Goal: Task Accomplishment & Management: Complete application form

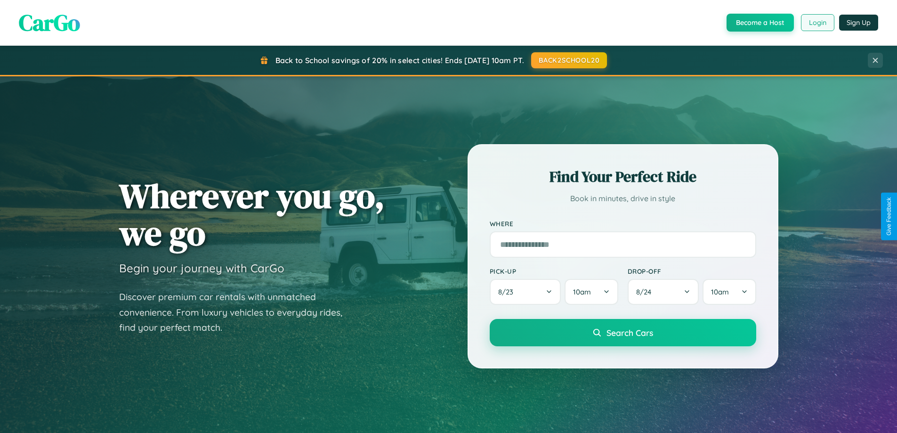
click at [817, 23] on button "Login" at bounding box center [817, 22] width 33 height 17
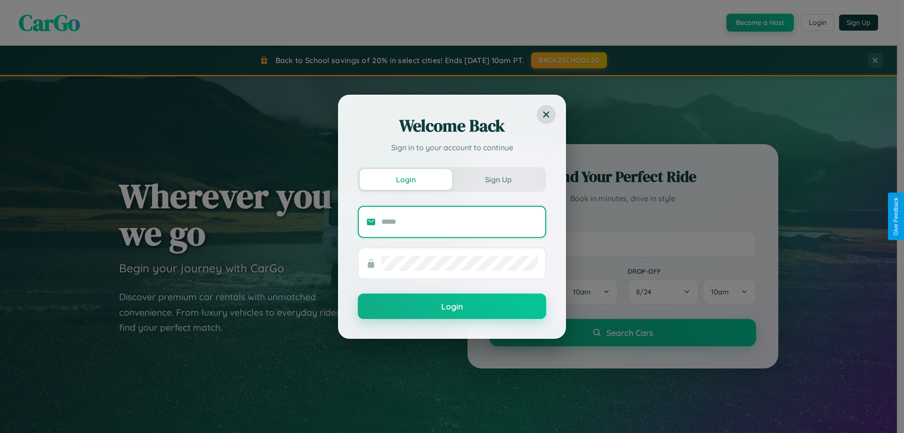
click at [460, 221] on input "text" at bounding box center [460, 221] width 156 height 15
type input "**********"
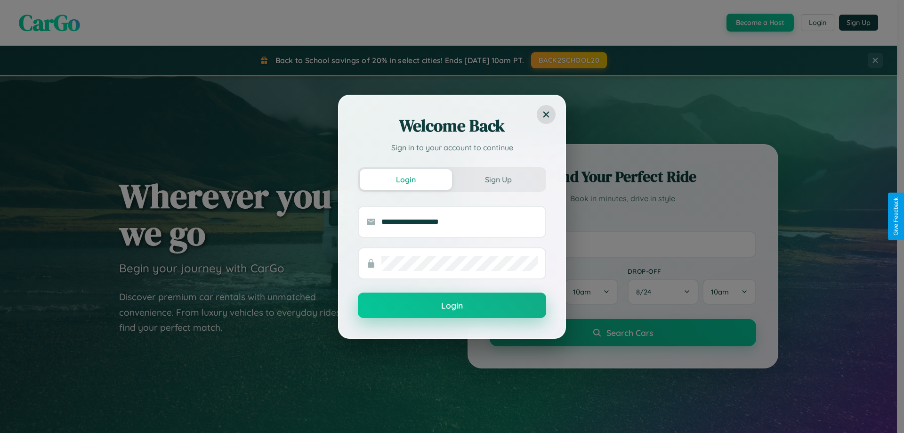
click at [452, 306] on button "Login" at bounding box center [452, 305] width 188 height 25
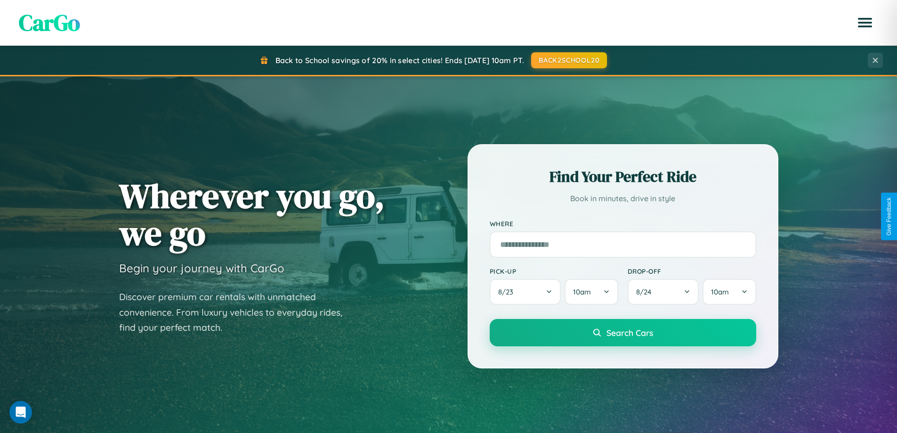
scroll to position [1104, 0]
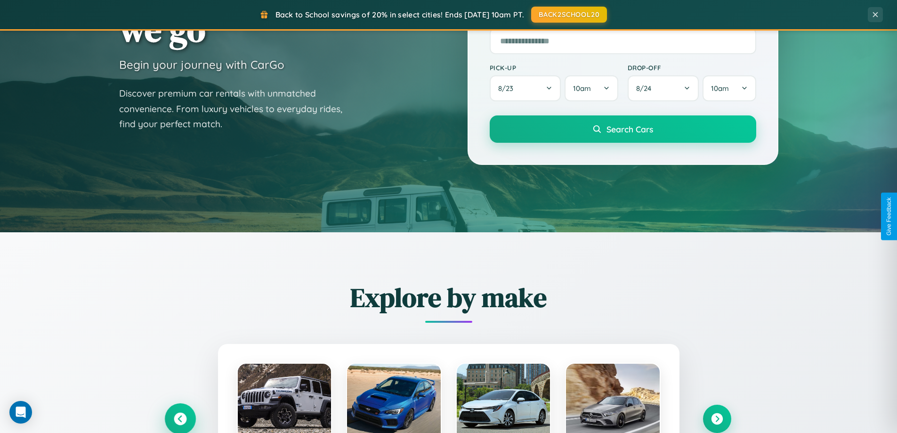
click at [180, 418] on icon at bounding box center [180, 419] width 13 height 13
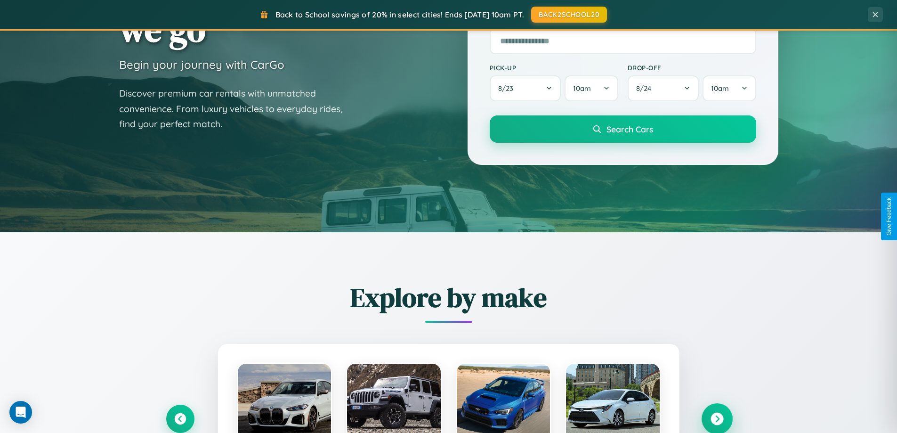
click at [717, 418] on icon at bounding box center [717, 419] width 13 height 13
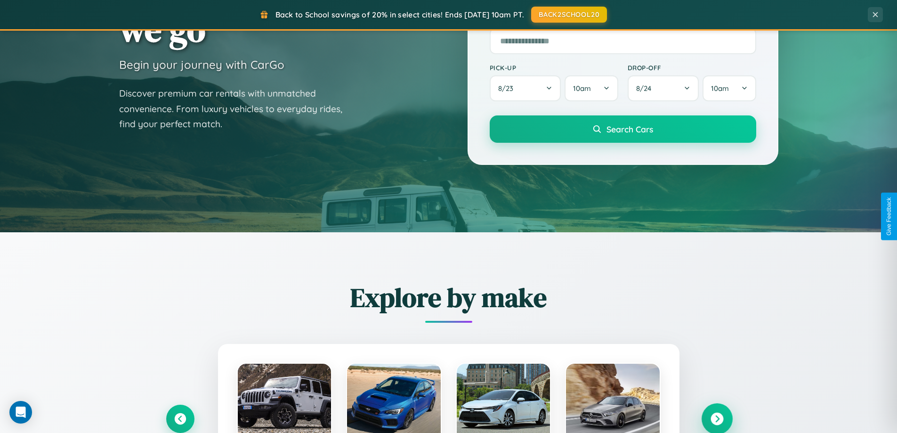
click at [717, 418] on icon at bounding box center [717, 419] width 13 height 13
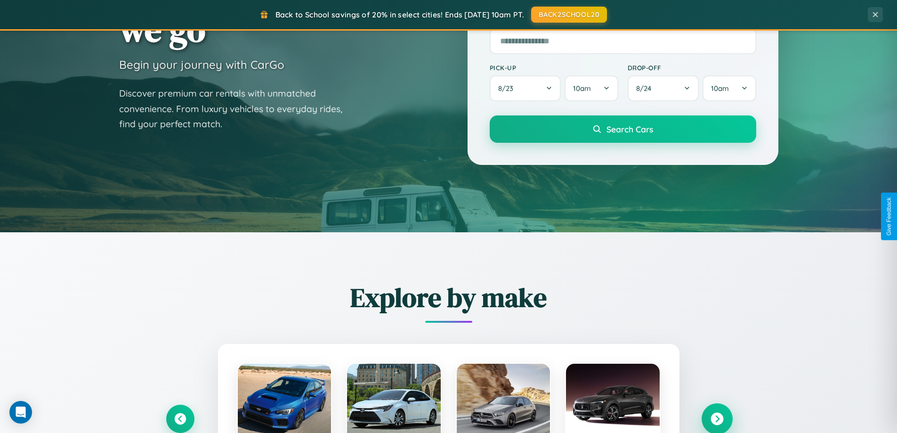
scroll to position [1813, 0]
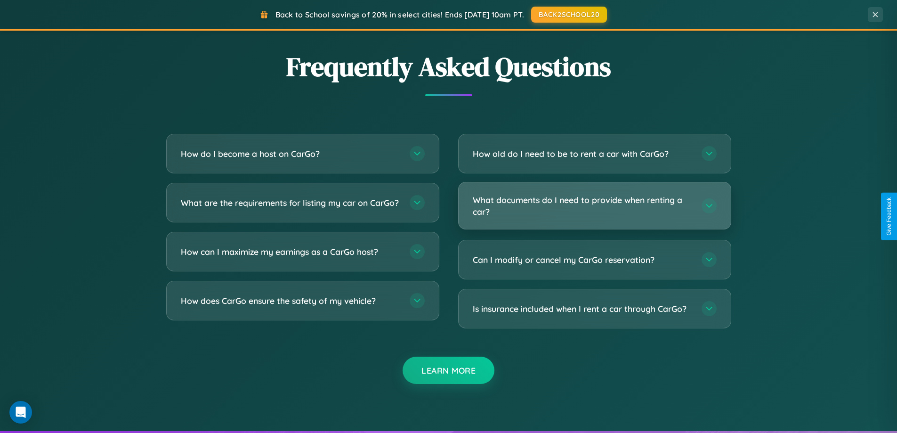
click at [594, 206] on h3 "What documents do I need to provide when renting a car?" at bounding box center [582, 205] width 219 height 23
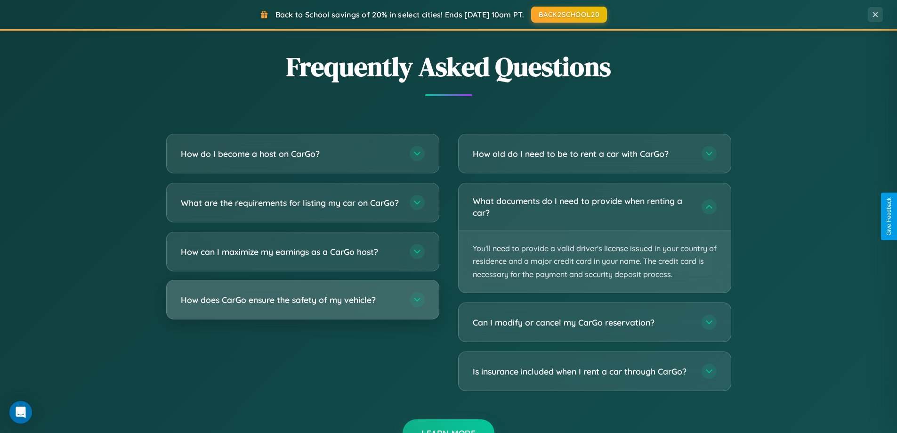
click at [302, 306] on h3 "How does CarGo ensure the safety of my vehicle?" at bounding box center [290, 300] width 219 height 12
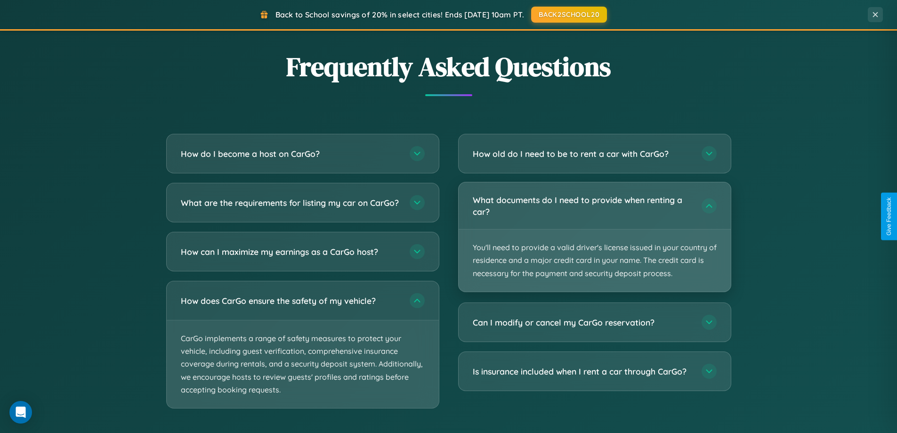
click at [594, 237] on p "You'll need to provide a valid driver's license issued in your country of resid…" at bounding box center [595, 260] width 272 height 62
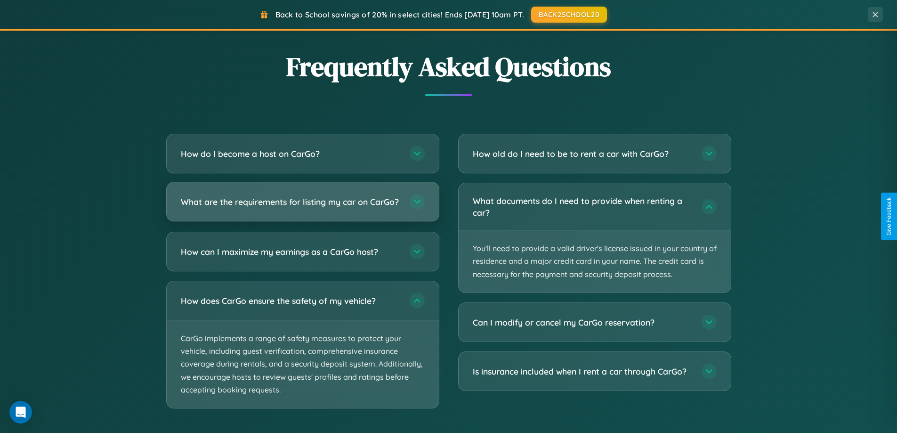
click at [302, 205] on h3 "What are the requirements for listing my car on CarGo?" at bounding box center [290, 202] width 219 height 12
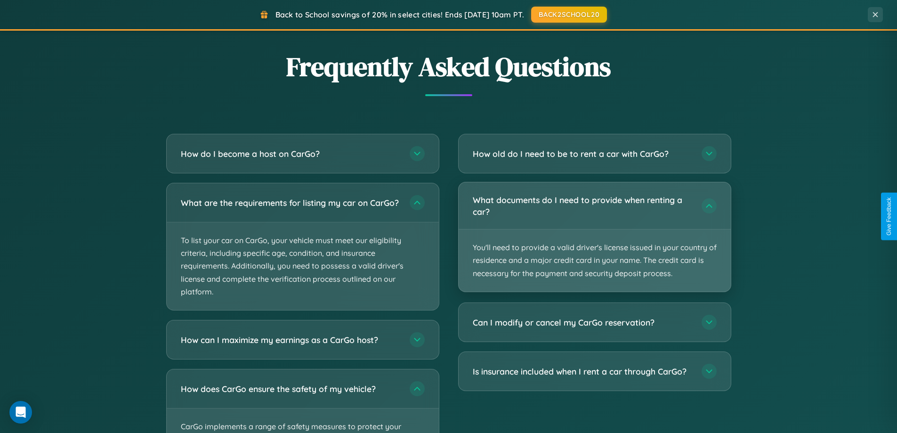
click at [594, 237] on p "You'll need to provide a valid driver's license issued in your country of resid…" at bounding box center [595, 260] width 272 height 62
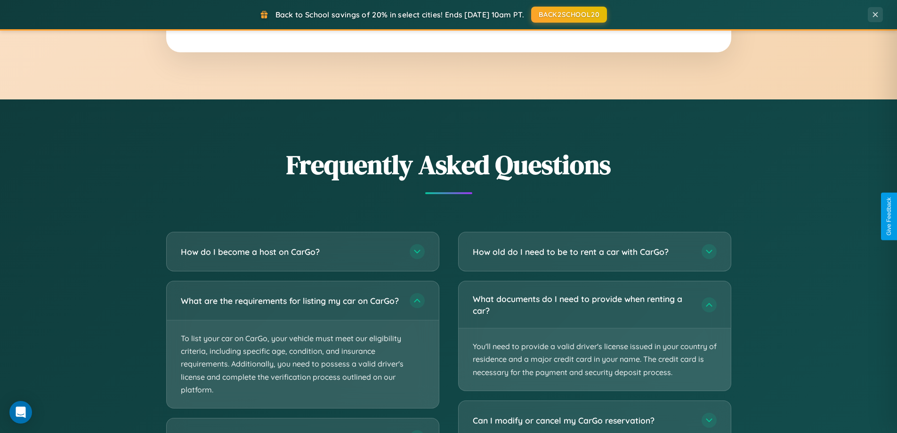
scroll to position [0, 0]
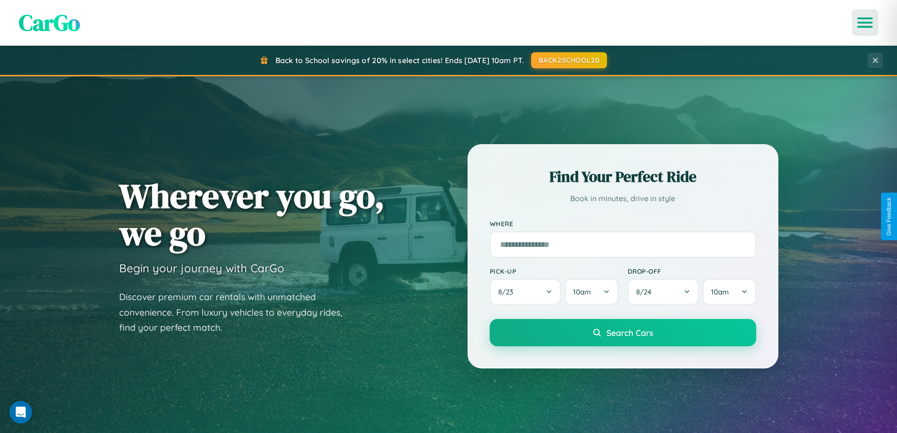
click at [865, 23] on icon "Open menu" at bounding box center [866, 22] width 14 height 8
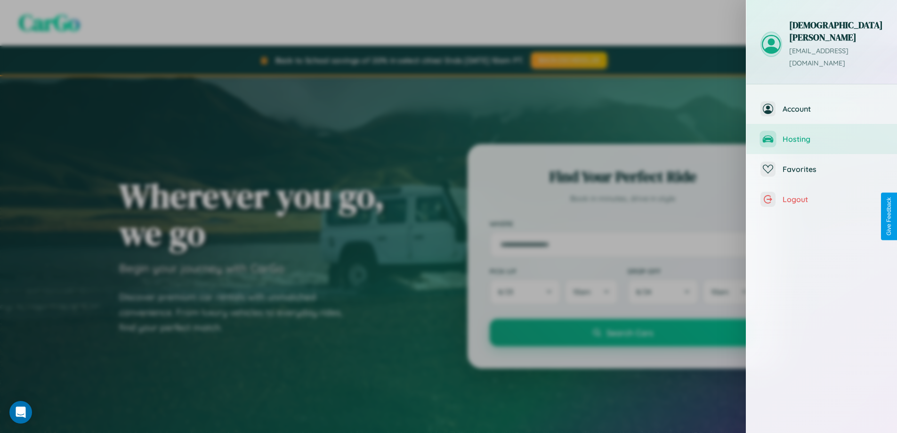
click at [822, 134] on span "Hosting" at bounding box center [833, 138] width 100 height 9
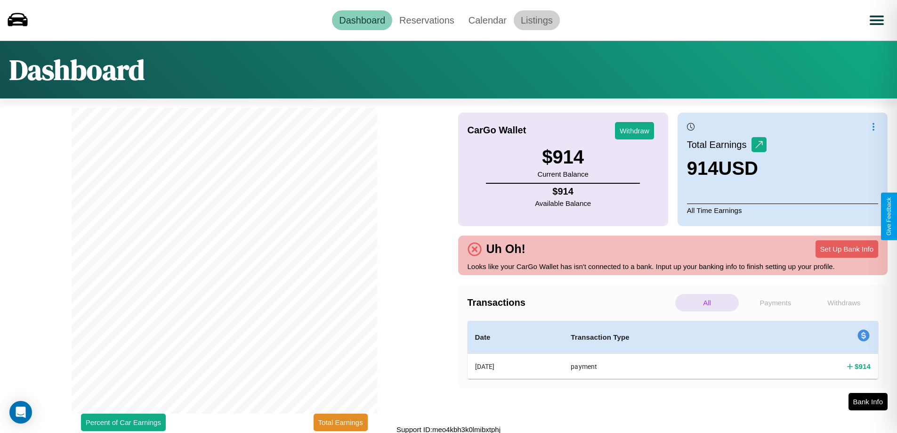
click at [536, 20] on link "Listings" at bounding box center [537, 20] width 46 height 20
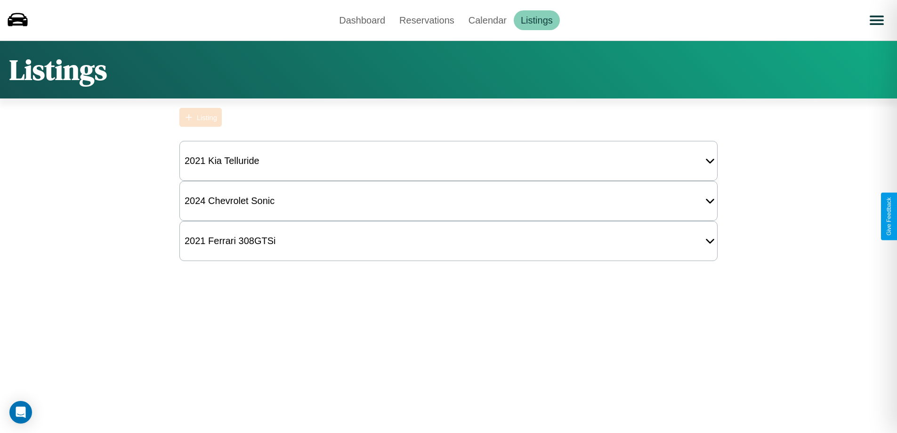
click at [201, 117] on div "Listing" at bounding box center [207, 118] width 20 height 8
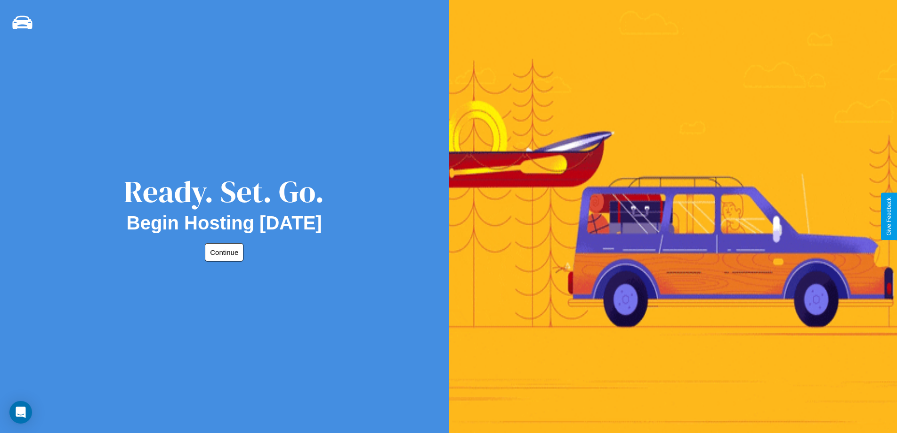
click at [222, 252] on button "Continue" at bounding box center [224, 252] width 39 height 18
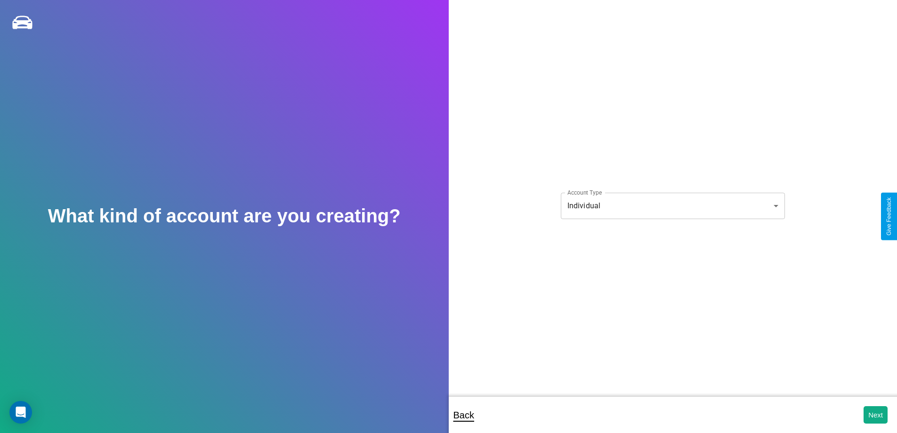
click at [673, 205] on body "**********" at bounding box center [448, 223] width 897 height 446
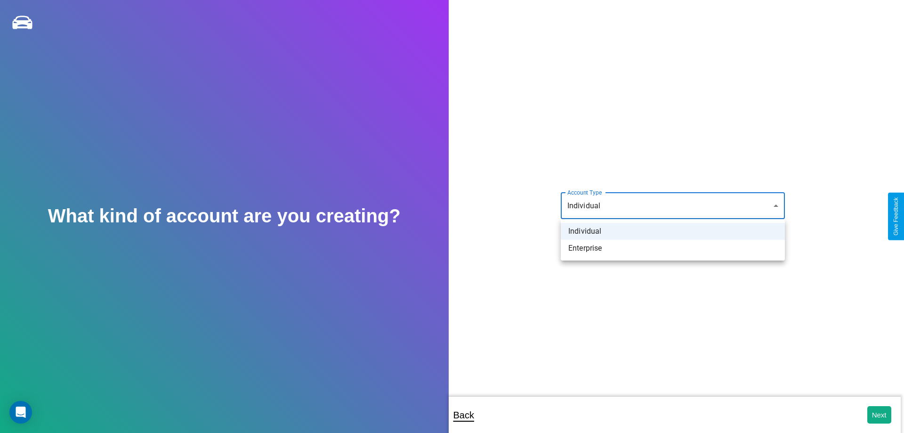
click at [673, 231] on li "Individual" at bounding box center [673, 231] width 224 height 17
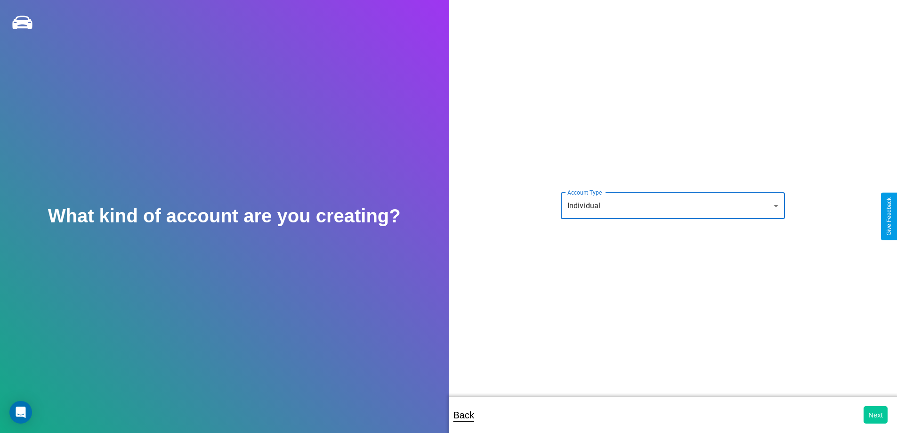
click at [876, 415] on button "Next" at bounding box center [876, 414] width 24 height 17
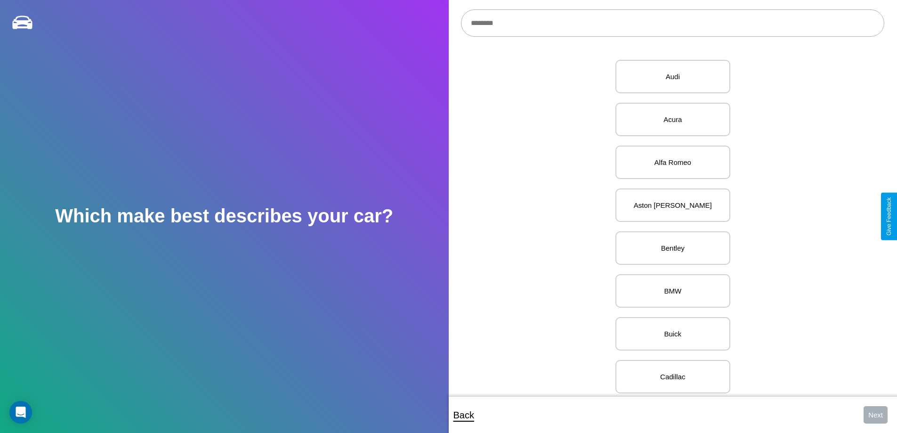
scroll to position [194, 0]
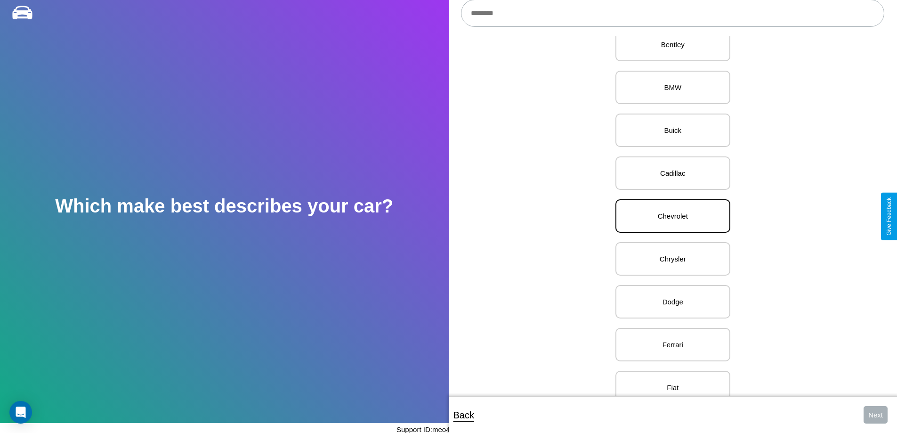
click at [669, 216] on p "Chevrolet" at bounding box center [673, 216] width 94 height 13
click at [876, 415] on button "Next" at bounding box center [876, 414] width 24 height 17
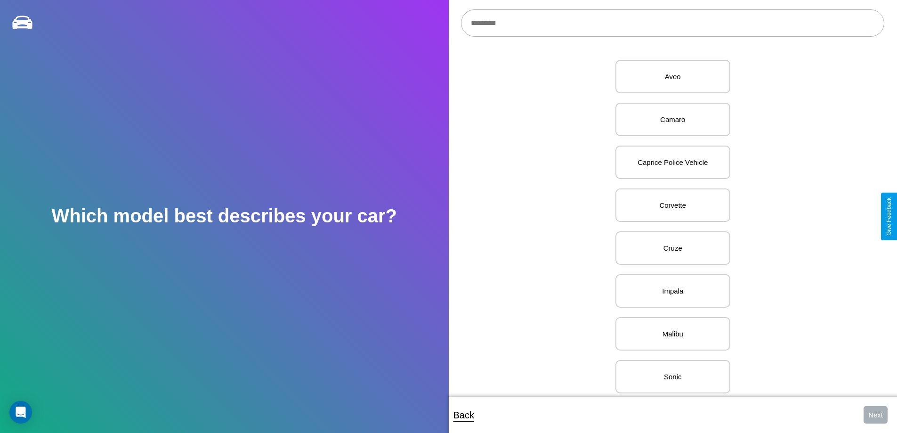
click at [673, 23] on input "text" at bounding box center [672, 22] width 423 height 27
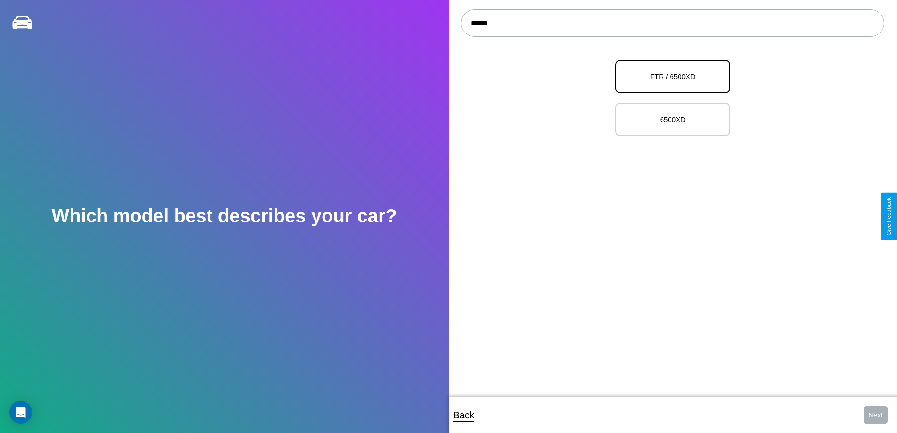
type input "******"
click at [669, 77] on p "FTR / 6500XD" at bounding box center [673, 76] width 94 height 13
click at [876, 415] on button "Next" at bounding box center [876, 414] width 24 height 17
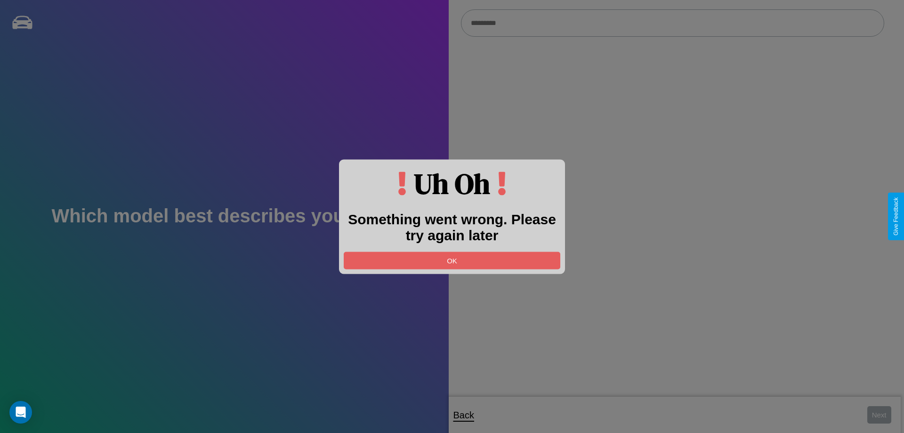
click at [673, 23] on div at bounding box center [452, 216] width 904 height 433
